Goal: Browse casually

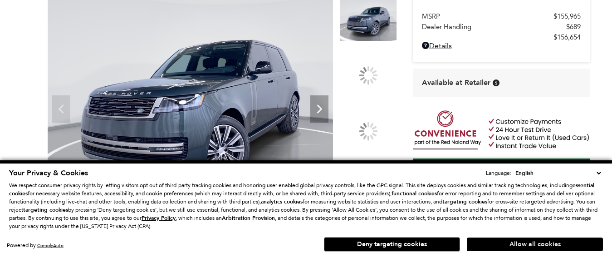
scroll to position [91, 0]
click at [598, 174] on select "English Spanish / Español English / [GEOGRAPHIC_DATA] Korean / 한국어 Vietnamese /…" at bounding box center [558, 172] width 90 height 9
click at [477, 245] on button "Allow all cookies" at bounding box center [535, 244] width 136 height 14
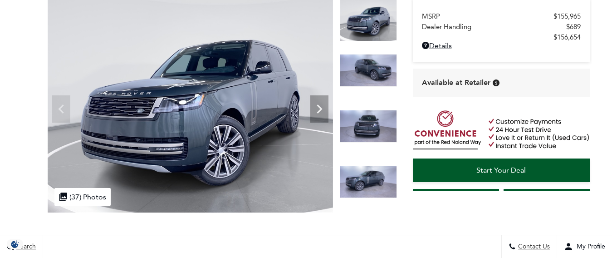
click at [370, 183] on img at bounding box center [368, 182] width 57 height 33
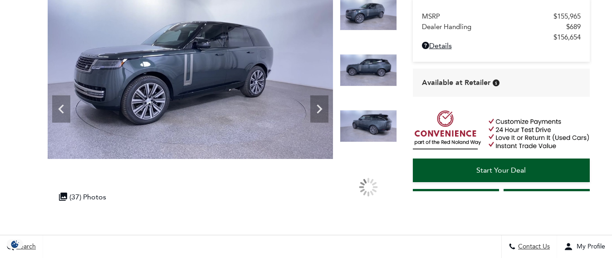
scroll to position [0, 0]
click at [368, 65] on img at bounding box center [368, 70] width 57 height 33
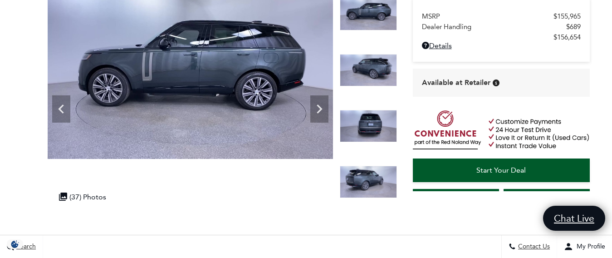
click at [374, 65] on img at bounding box center [368, 70] width 57 height 33
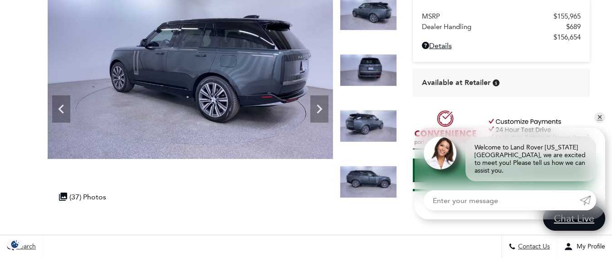
click at [371, 68] on img at bounding box center [368, 70] width 57 height 33
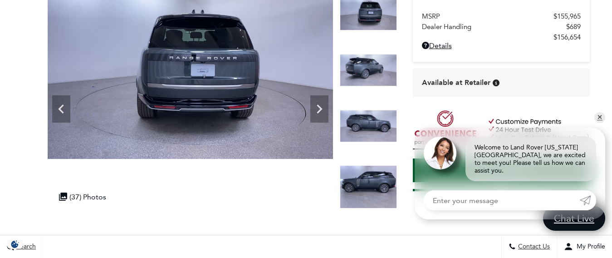
click at [374, 72] on img at bounding box center [368, 70] width 57 height 33
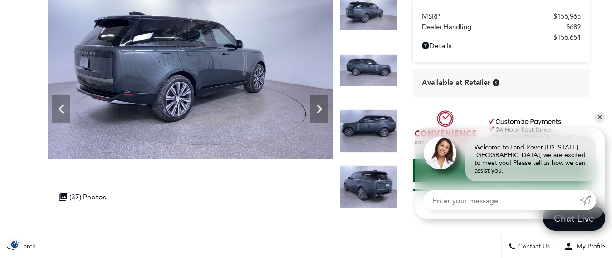
click at [367, 73] on img at bounding box center [368, 70] width 57 height 33
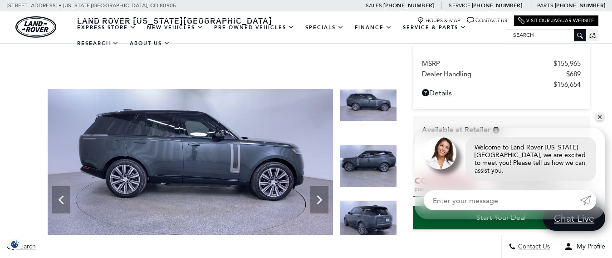
scroll to position [136, 0]
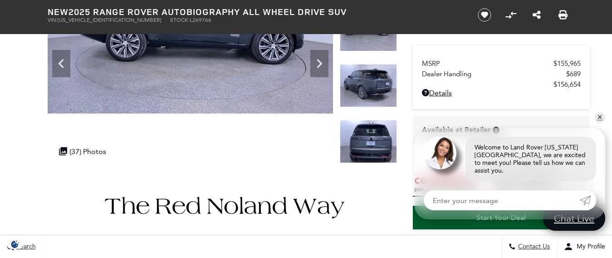
click at [371, 146] on img at bounding box center [368, 141] width 57 height 43
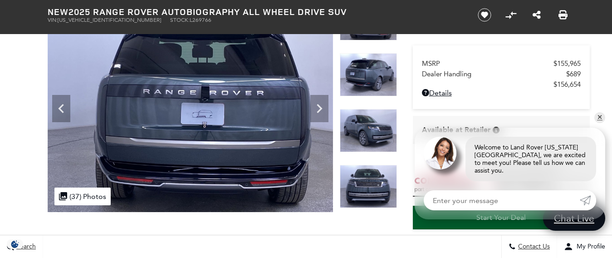
scroll to position [91, 0]
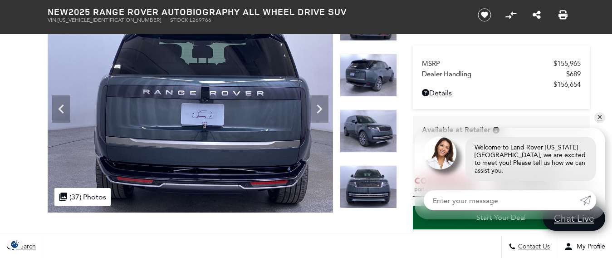
click at [378, 77] on img at bounding box center [368, 75] width 57 height 43
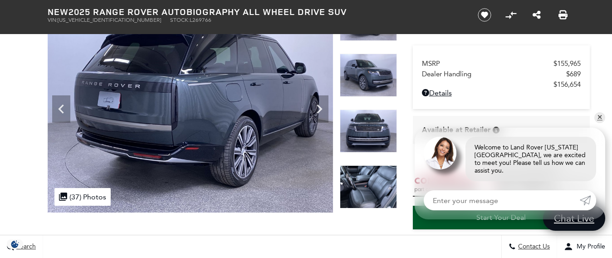
click at [371, 69] on img at bounding box center [368, 75] width 57 height 43
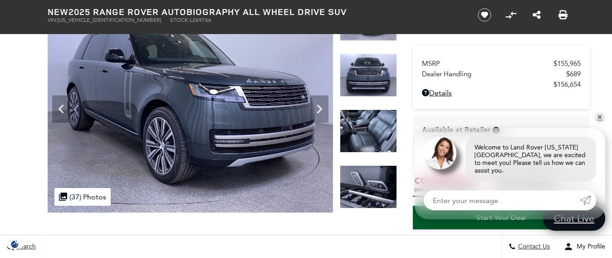
click at [361, 86] on img at bounding box center [368, 75] width 57 height 43
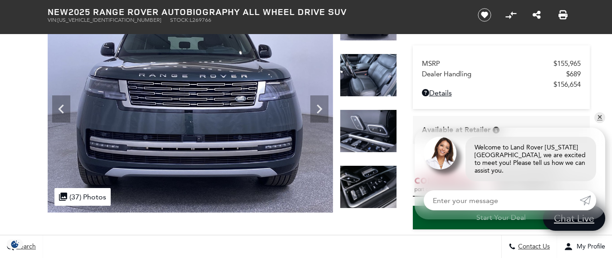
click at [364, 80] on img at bounding box center [368, 75] width 57 height 43
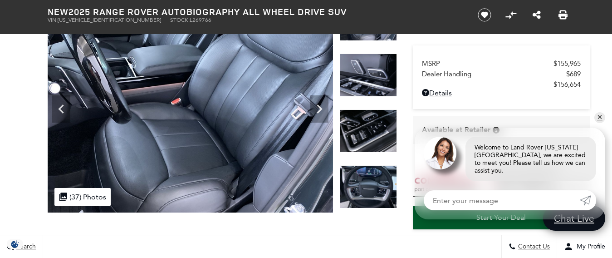
click at [365, 83] on img at bounding box center [368, 75] width 57 height 43
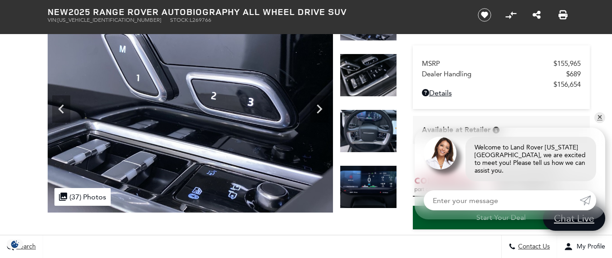
click at [375, 118] on img at bounding box center [368, 130] width 57 height 43
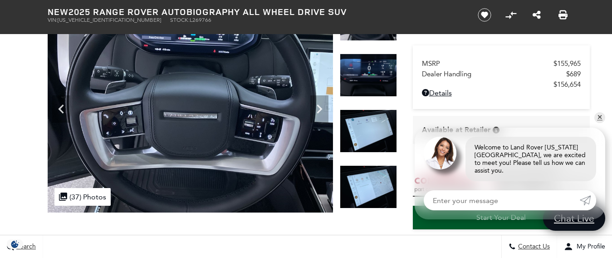
click at [378, 186] on img at bounding box center [368, 186] width 57 height 43
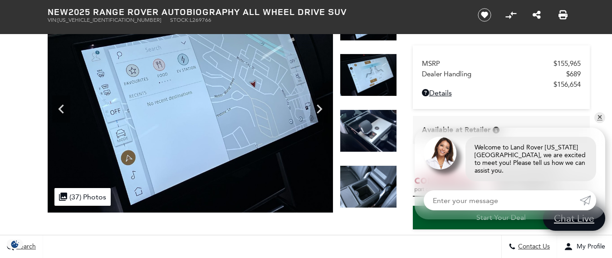
click at [377, 133] on img at bounding box center [368, 130] width 57 height 43
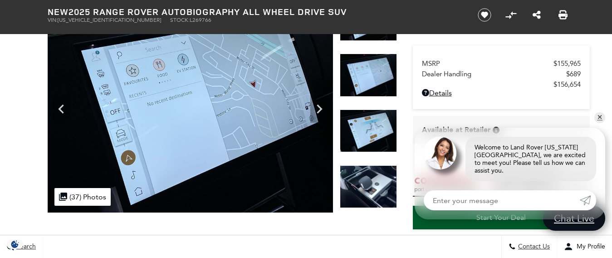
click at [386, 181] on img at bounding box center [368, 186] width 57 height 43
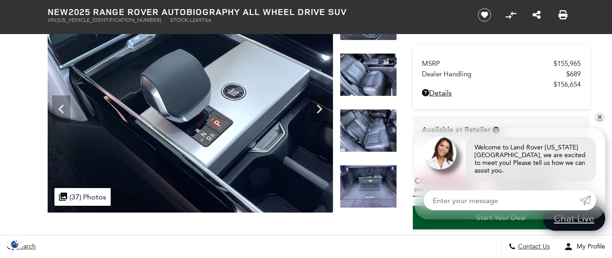
click at [380, 80] on img at bounding box center [368, 74] width 57 height 43
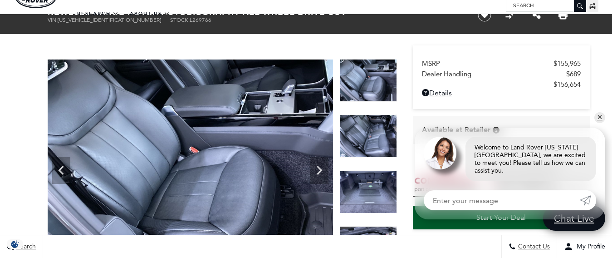
scroll to position [45, 0]
